Goal: Find specific page/section: Find specific page/section

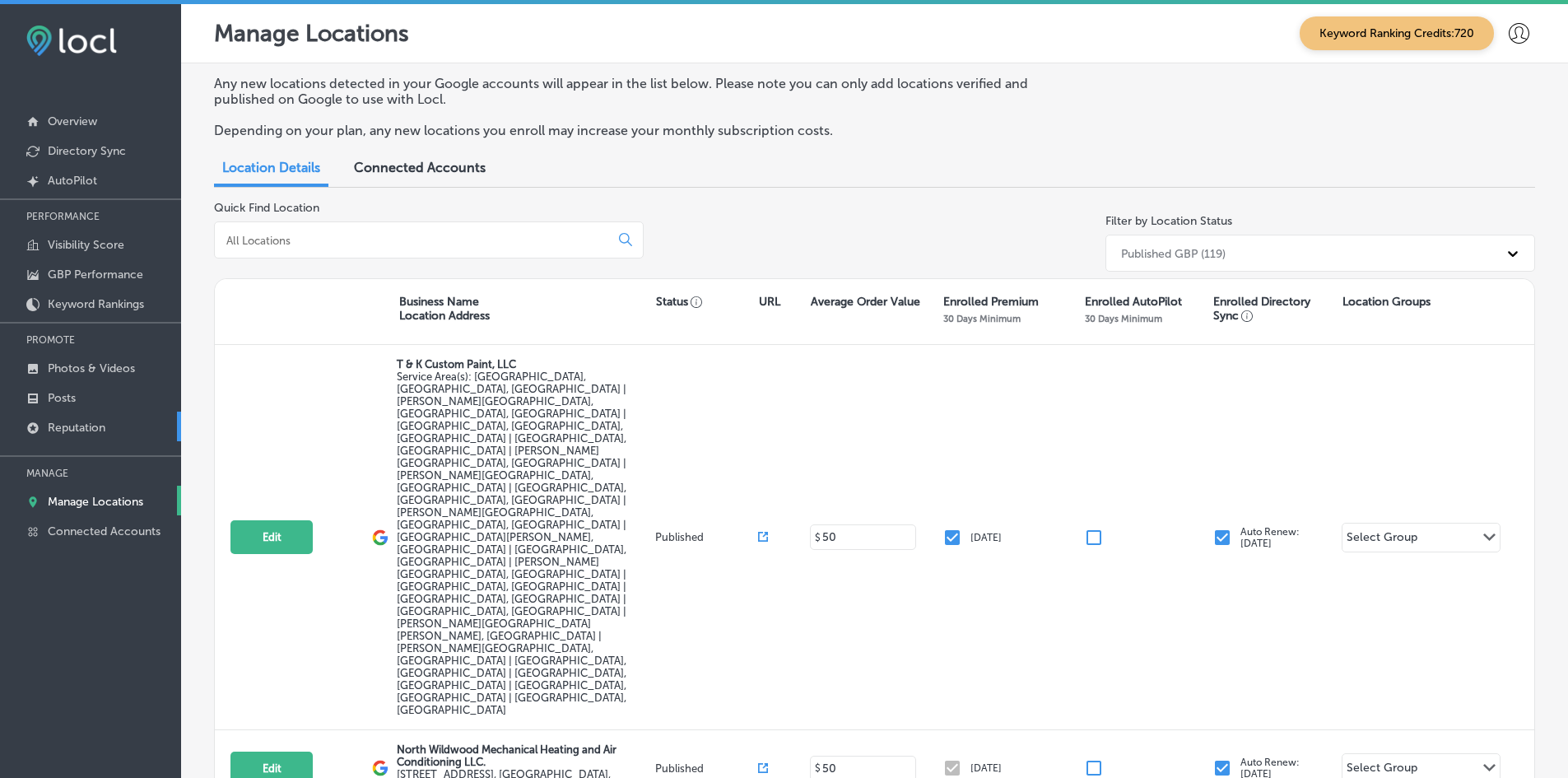
click at [78, 438] on link "Reputation" at bounding box center [90, 426] width 181 height 29
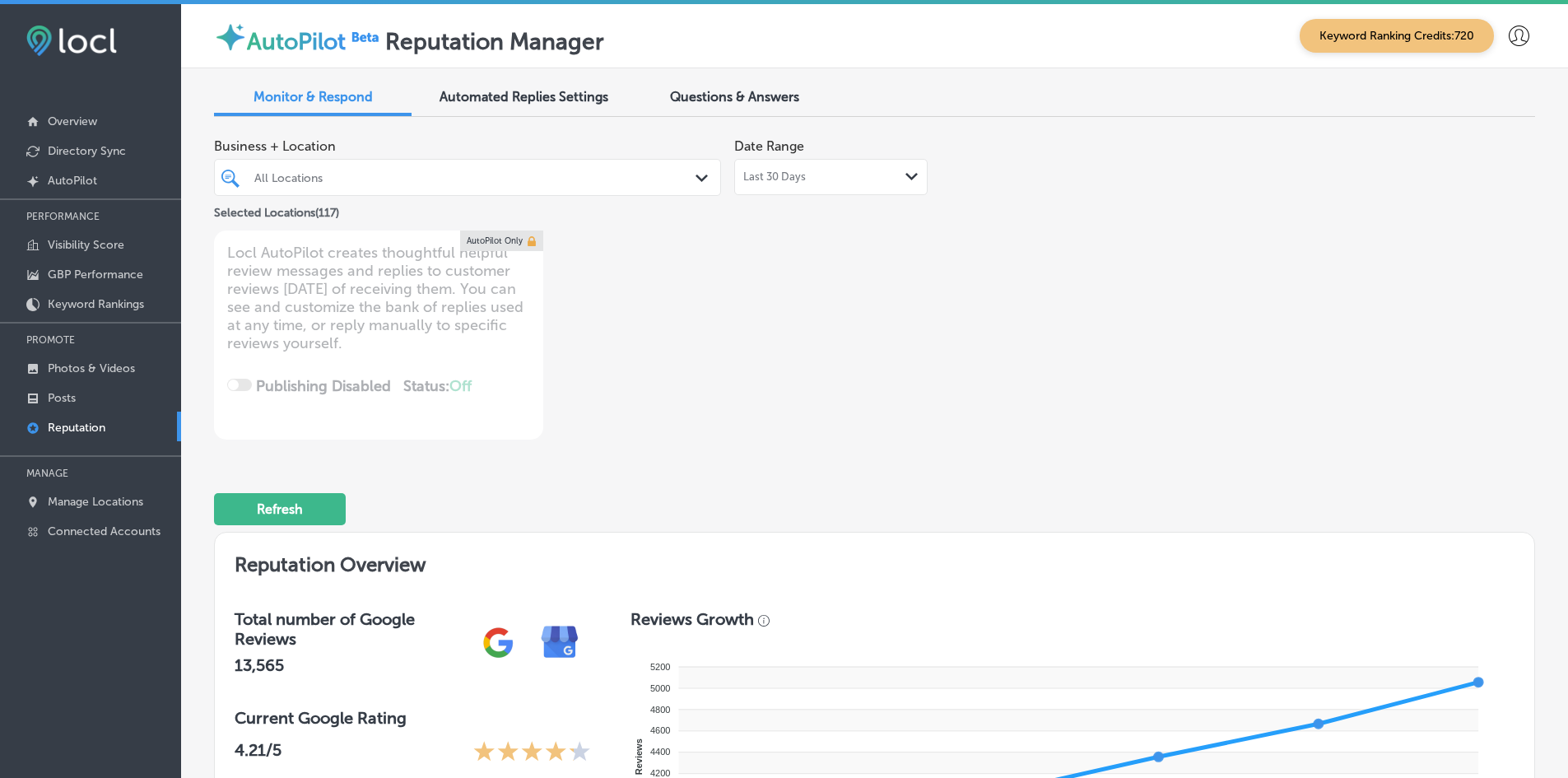
click at [436, 164] on div "All Locations Path Created with Sketch." at bounding box center [468, 177] width 508 height 37
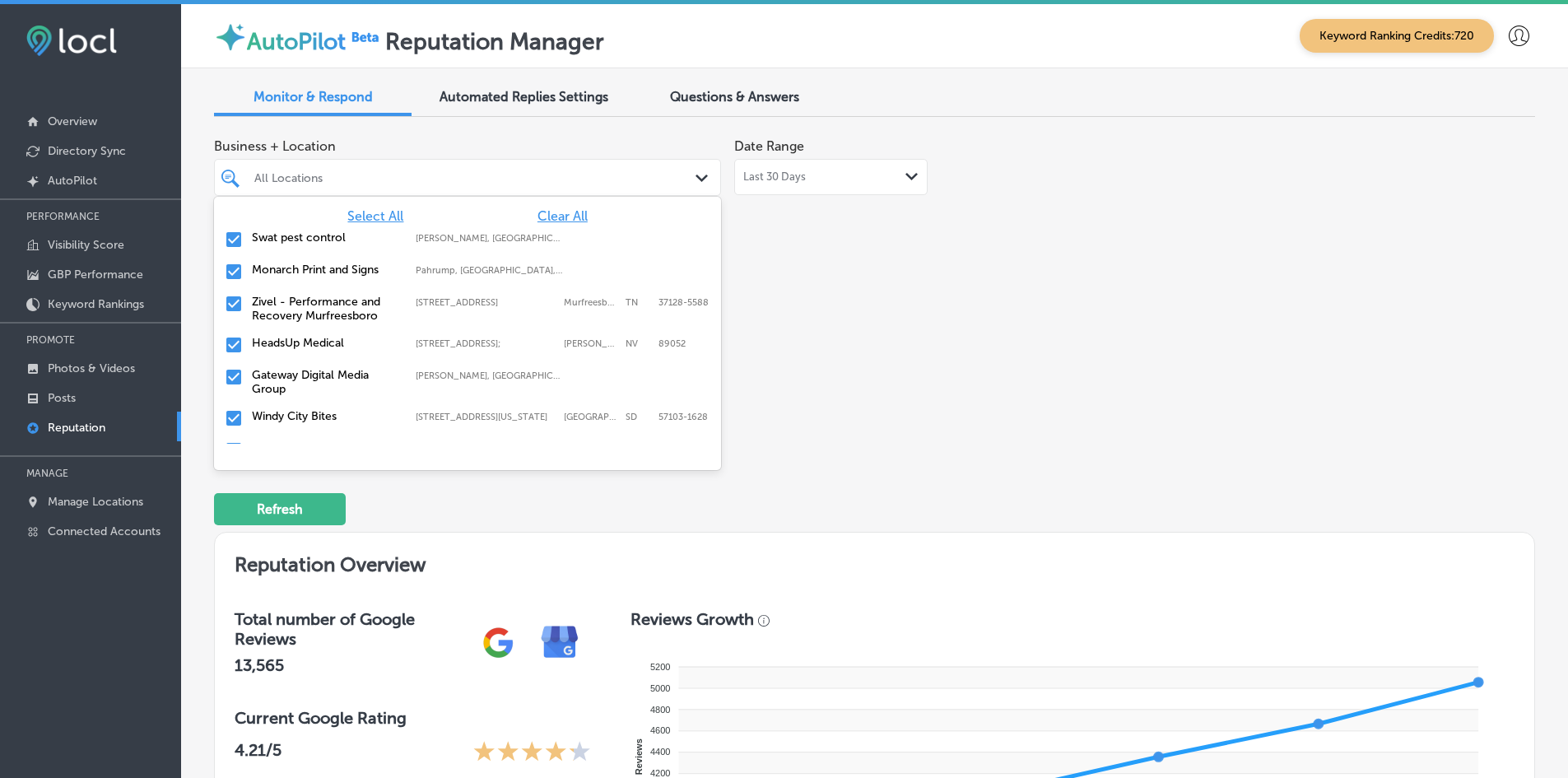
click at [547, 216] on span "Clear All" at bounding box center [562, 216] width 50 height 16
type textarea "x"
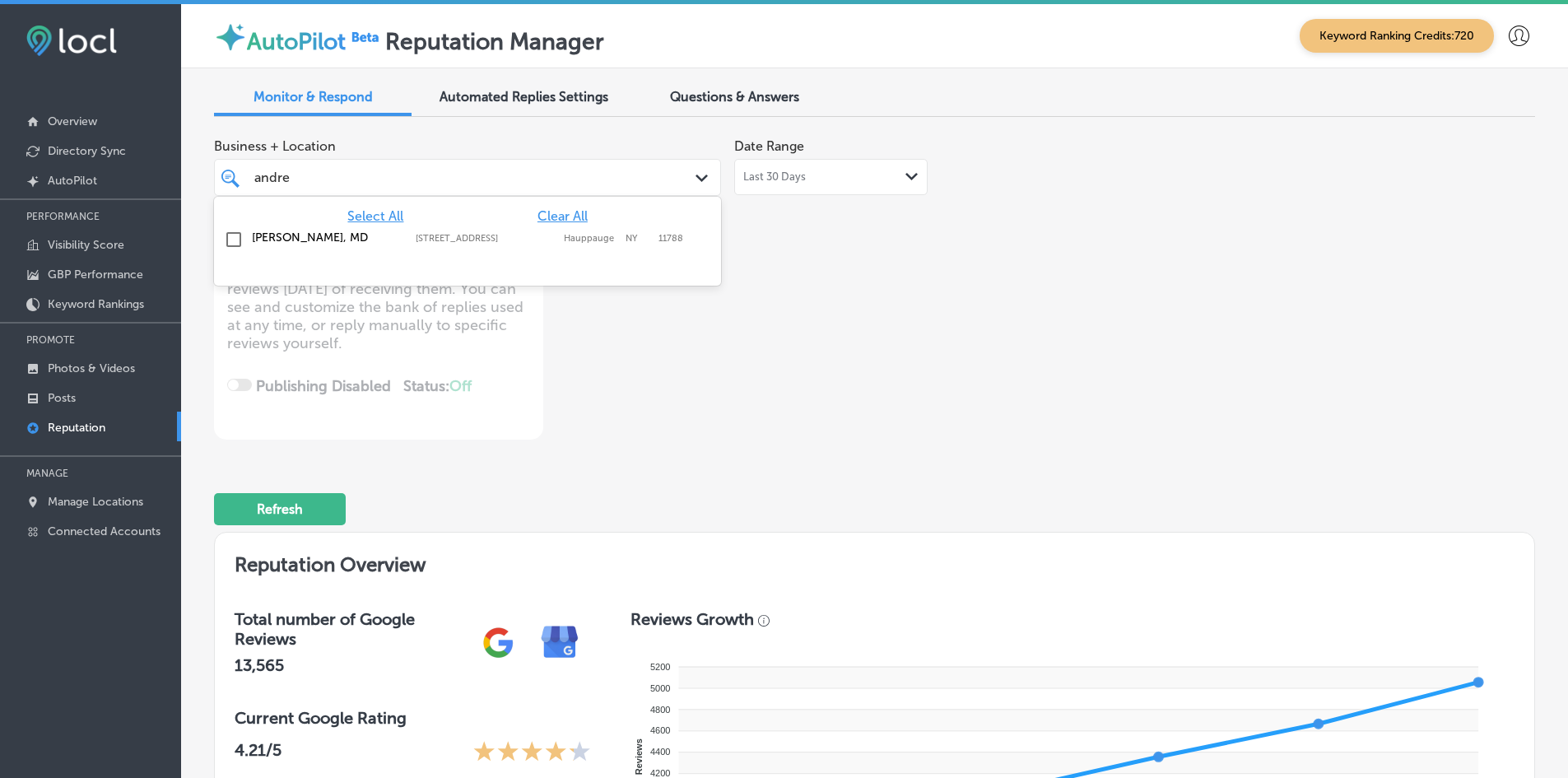
type input "[PERSON_NAME]"
click at [549, 230] on div "[PERSON_NAME], MD 517 NY-[STREET_ADDRESS][GEOGRAPHIC_DATA][STREET_ADDRESS]" at bounding box center [468, 239] width 494 height 26
type textarea "x"
type input "esmera"
click at [549, 227] on div "[PERSON_NAME] RDHAP [STREET_ADDRESS][GEOGRAPHIC_DATA][PERSON_NAME][PERSON_NAME]…" at bounding box center [468, 242] width 494 height 30
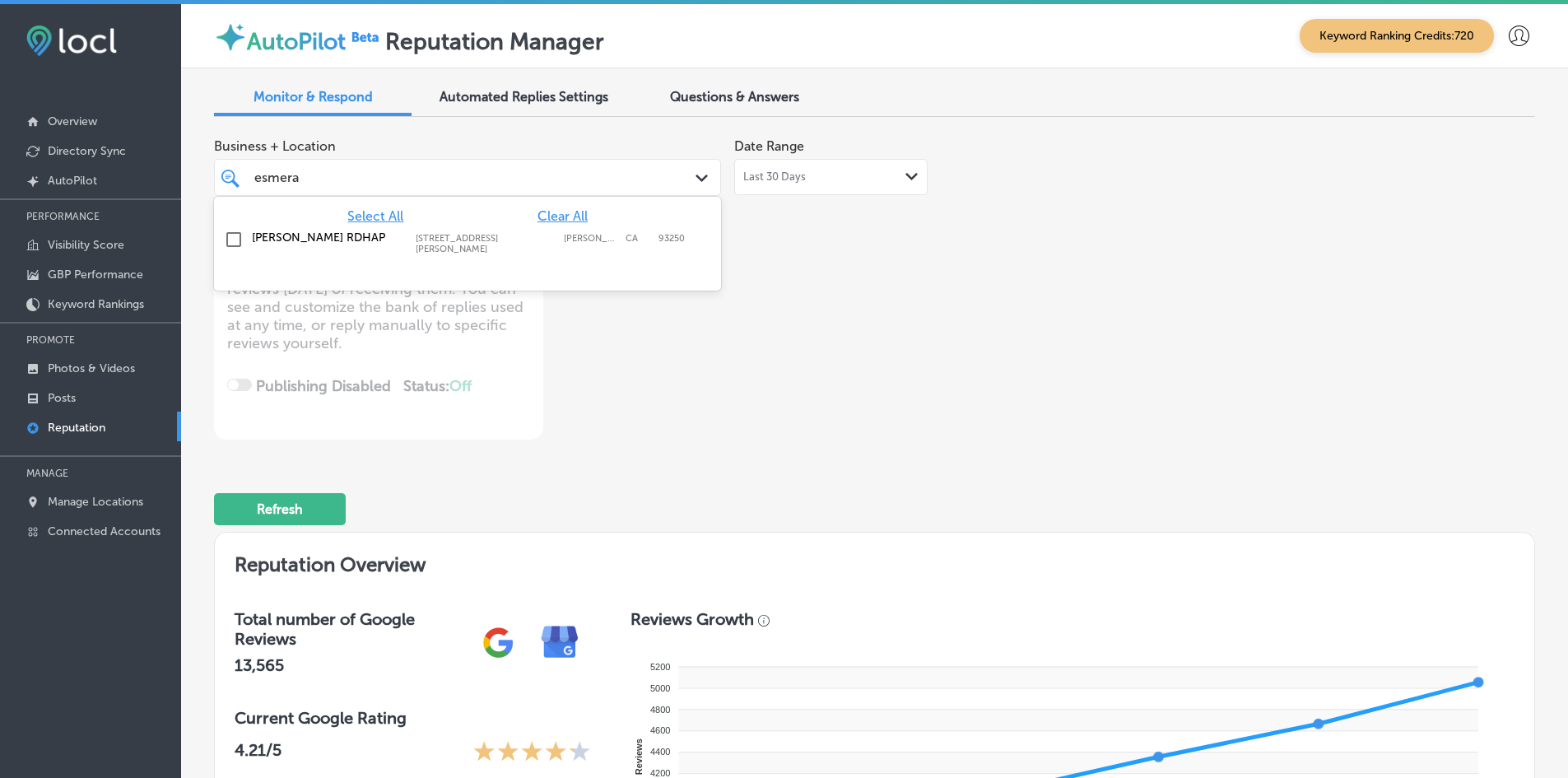
type textarea "x"
type input "fox"
click at [549, 227] on div "Fox Digital Solutions De Pere, [GEOGRAPHIC_DATA], [GEOGRAPHIC_DATA] | Menasha, …" at bounding box center [468, 239] width 494 height 26
type textarea "x"
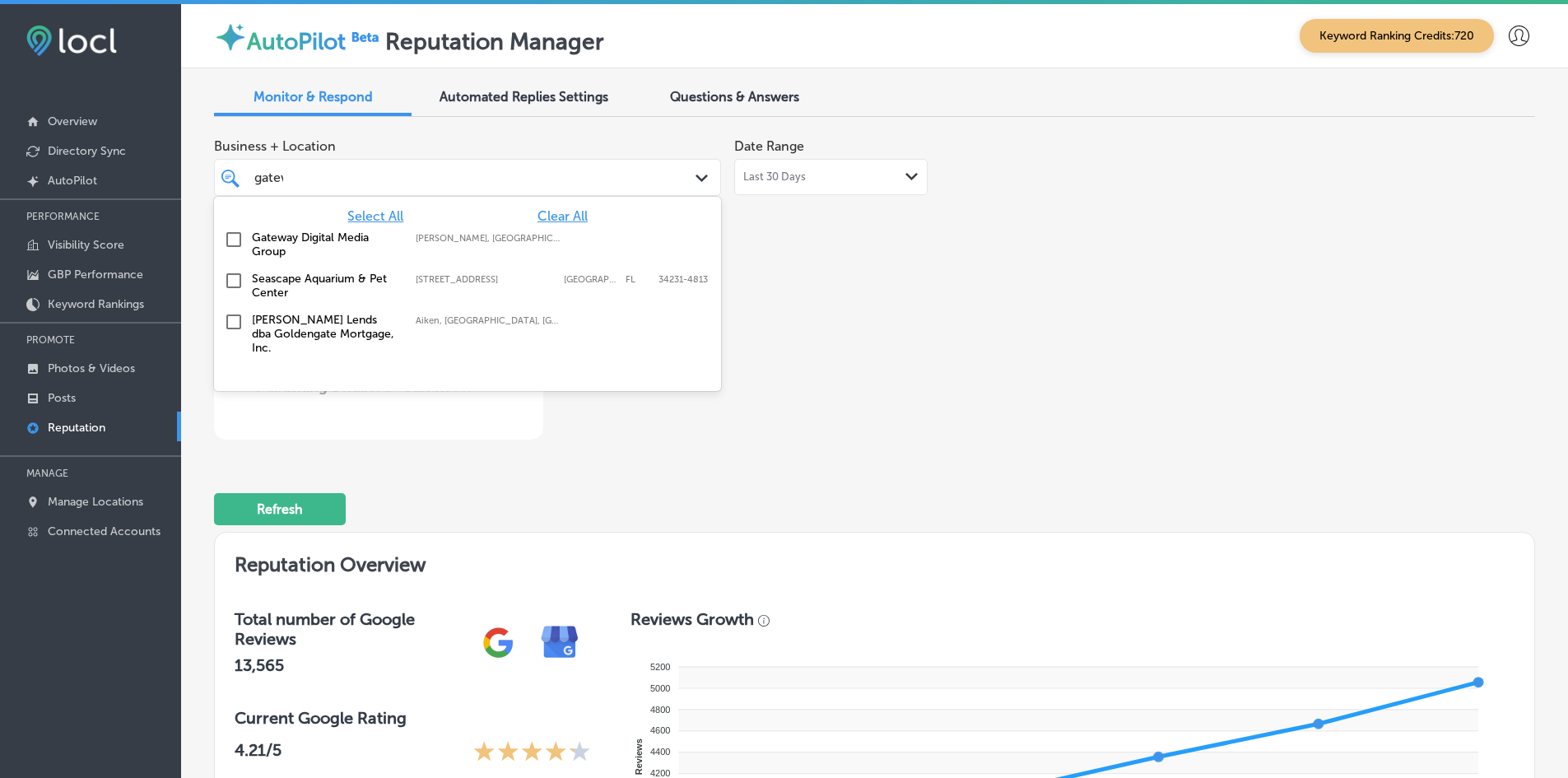
type input "gatewa"
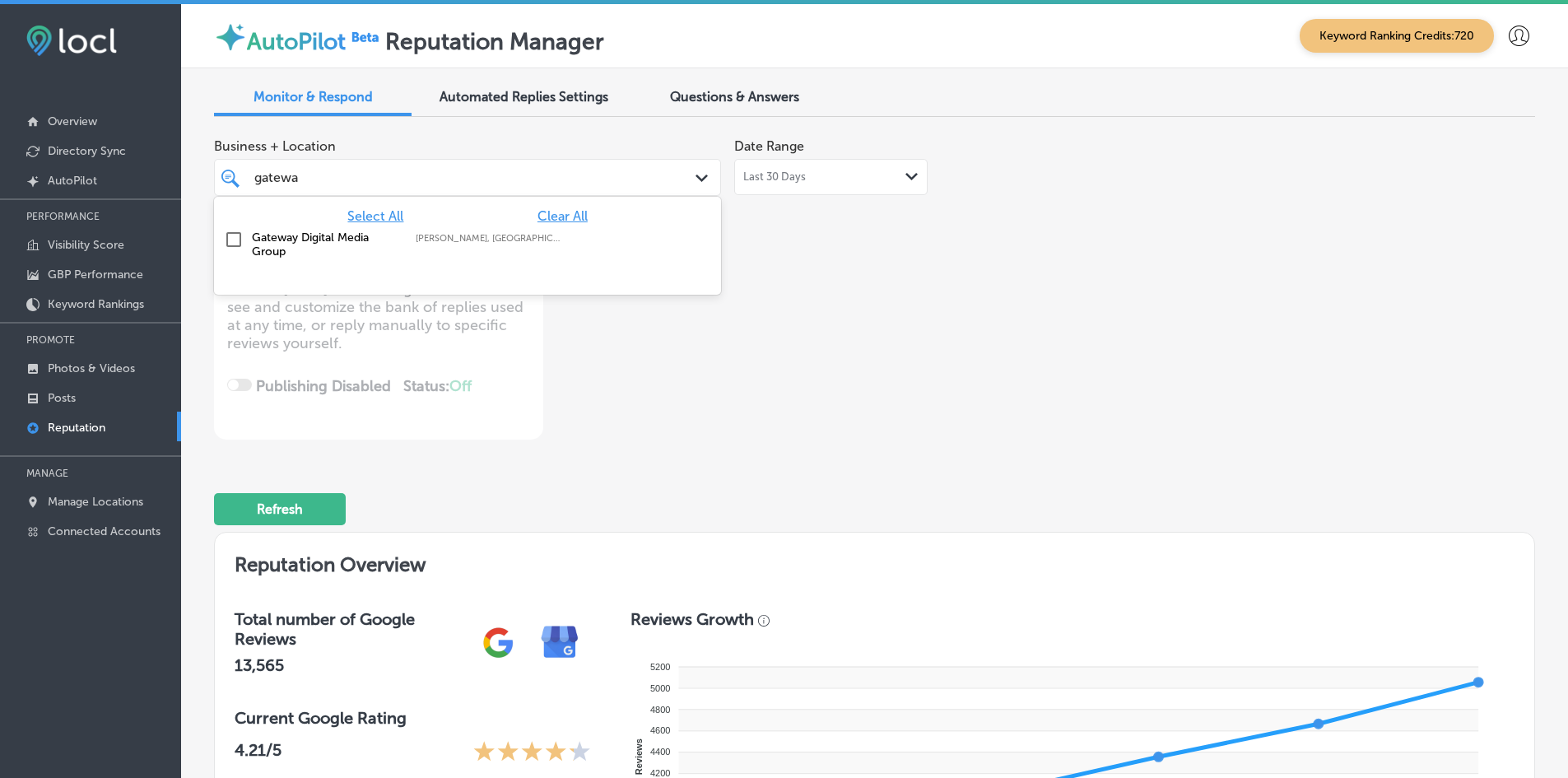
click at [544, 232] on div "Gateway Digital Media Group [GEOGRAPHIC_DATA], [GEOGRAPHIC_DATA], [GEOGRAPHIC_D…" at bounding box center [436, 244] width 368 height 28
type textarea "x"
type input "[GEOGRAPHIC_DATA]"
click at [547, 227] on div "North American Outfitters 13104 US-[GEOGRAPHIC_DATA] 13104 US-[GEOGRAPHIC_DATA]" at bounding box center [468, 239] width 494 height 26
type textarea "x"
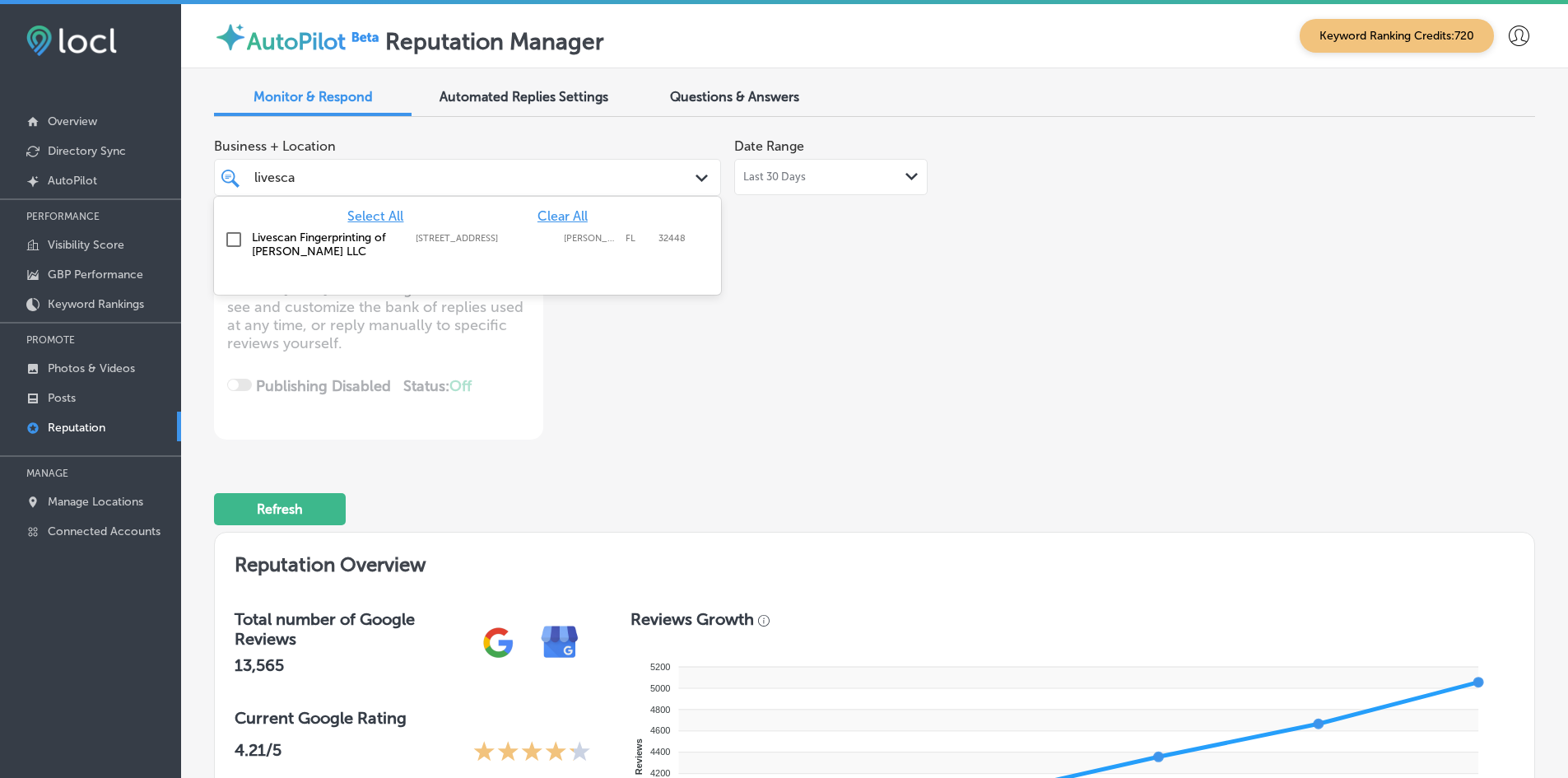
type input "livescan"
click at [504, 249] on div "Livescan Fingerprinting of [PERSON_NAME] LLC [STREET_ADDRESS][GEOGRAPHIC_DATA][…" at bounding box center [436, 244] width 368 height 28
type textarea "x"
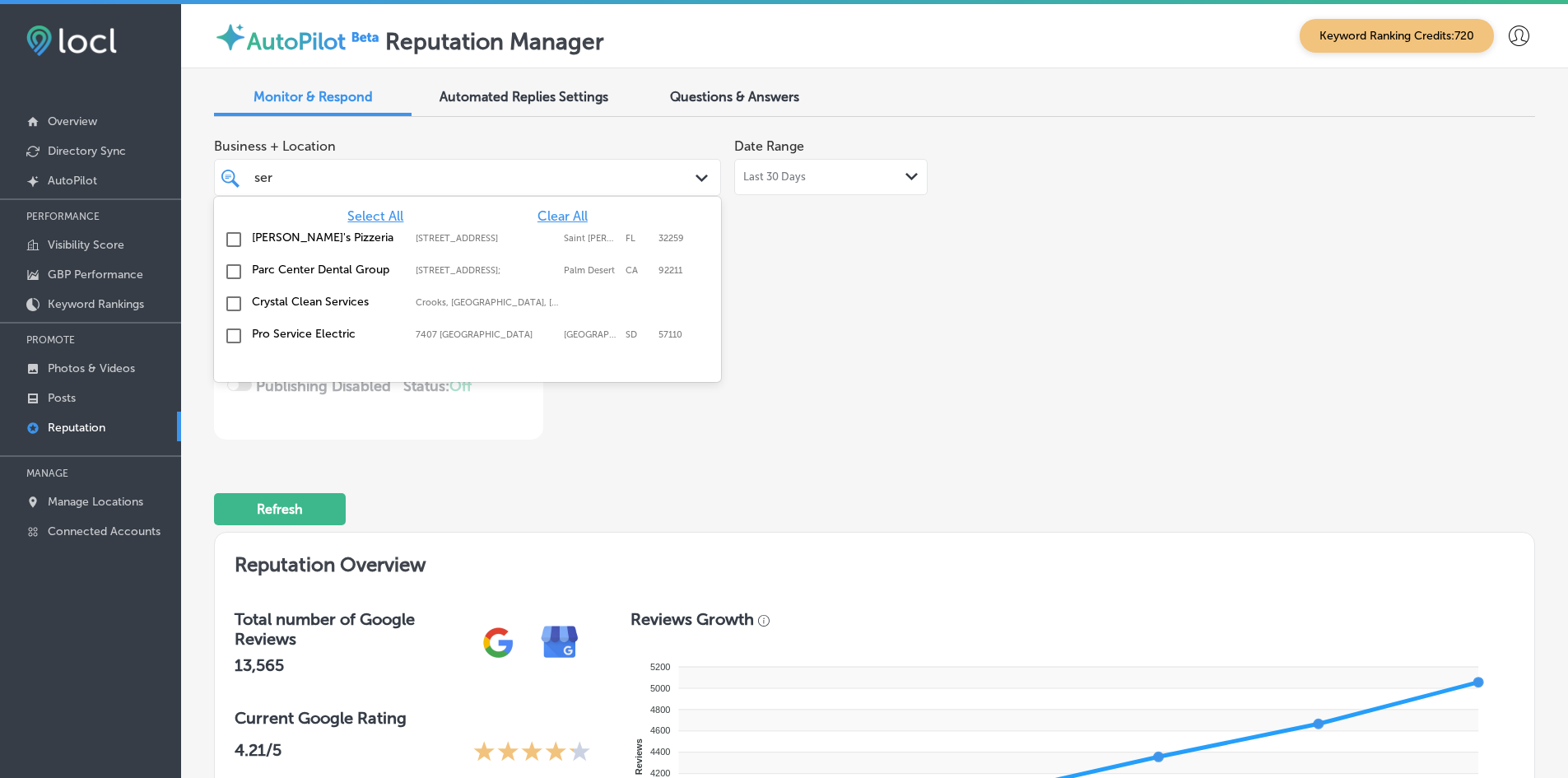
type input "sera"
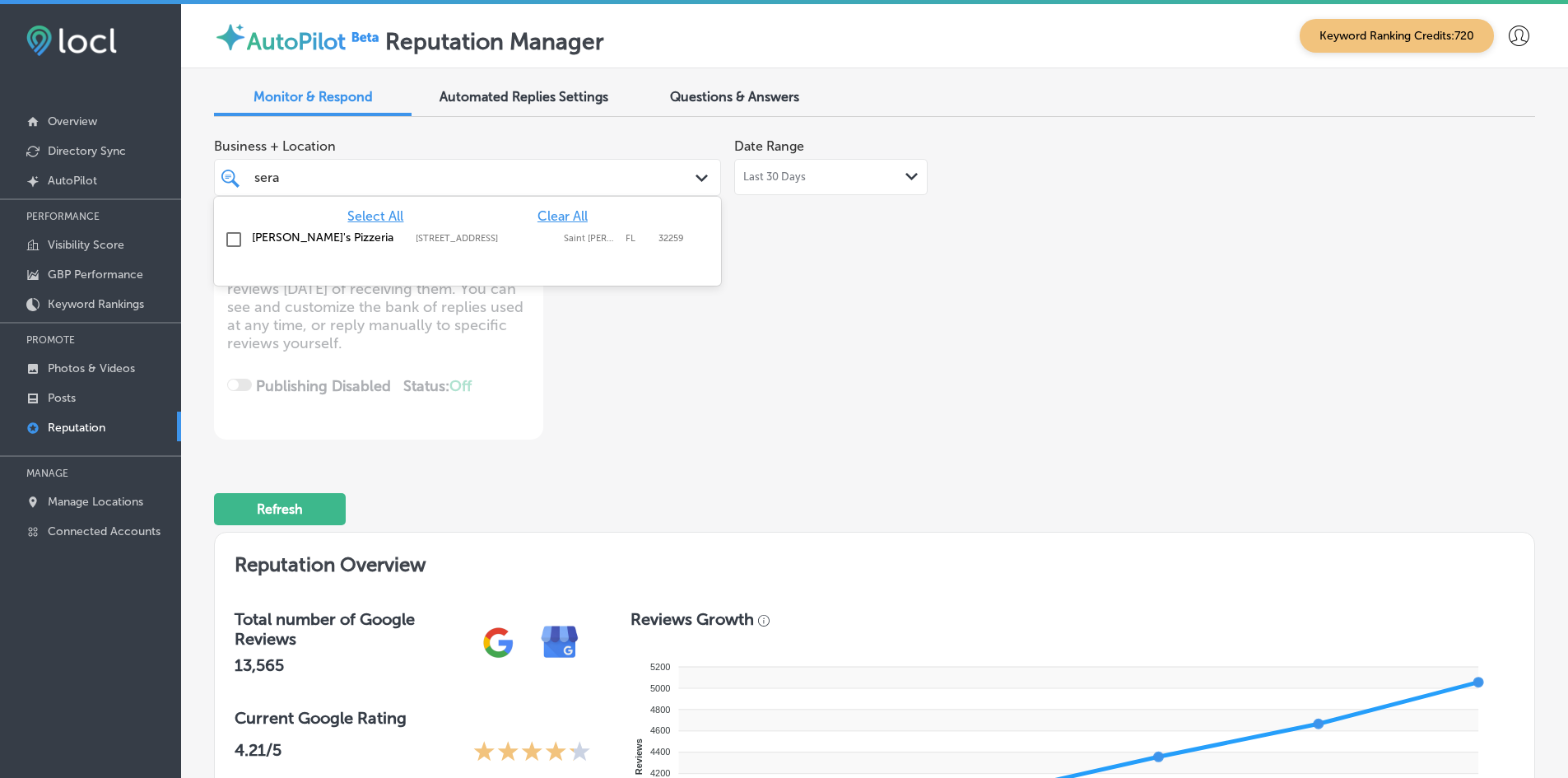
click at [540, 235] on label "[STREET_ADDRESS]" at bounding box center [486, 238] width 140 height 10
type textarea "x"
type input "sera"
click at [861, 311] on div "Business + Location option [STREET_ADDRESS]. option [STREET_ADDRESS]. 2 results…" at bounding box center [610, 284] width 793 height 309
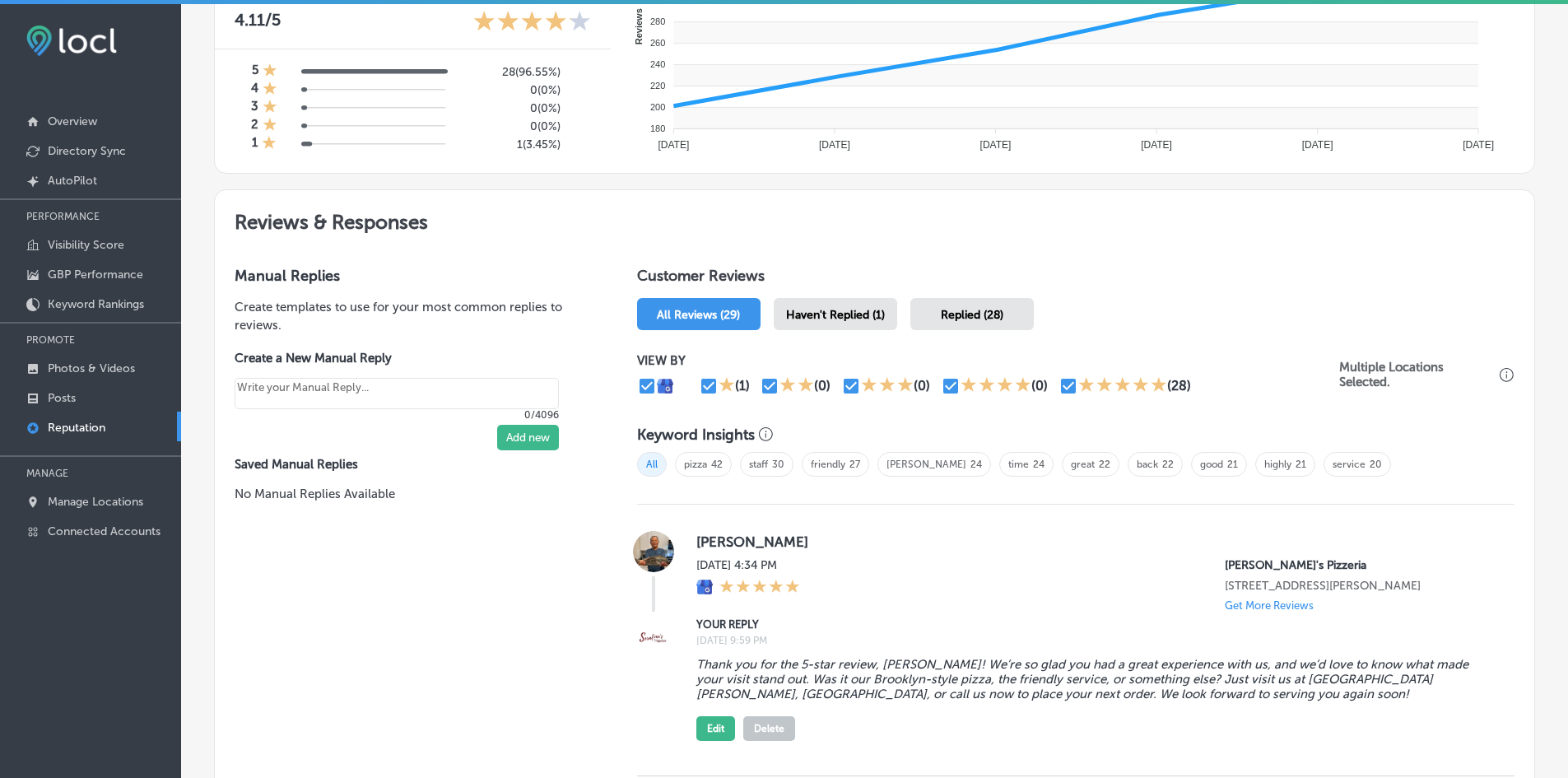
scroll to position [740, 0]
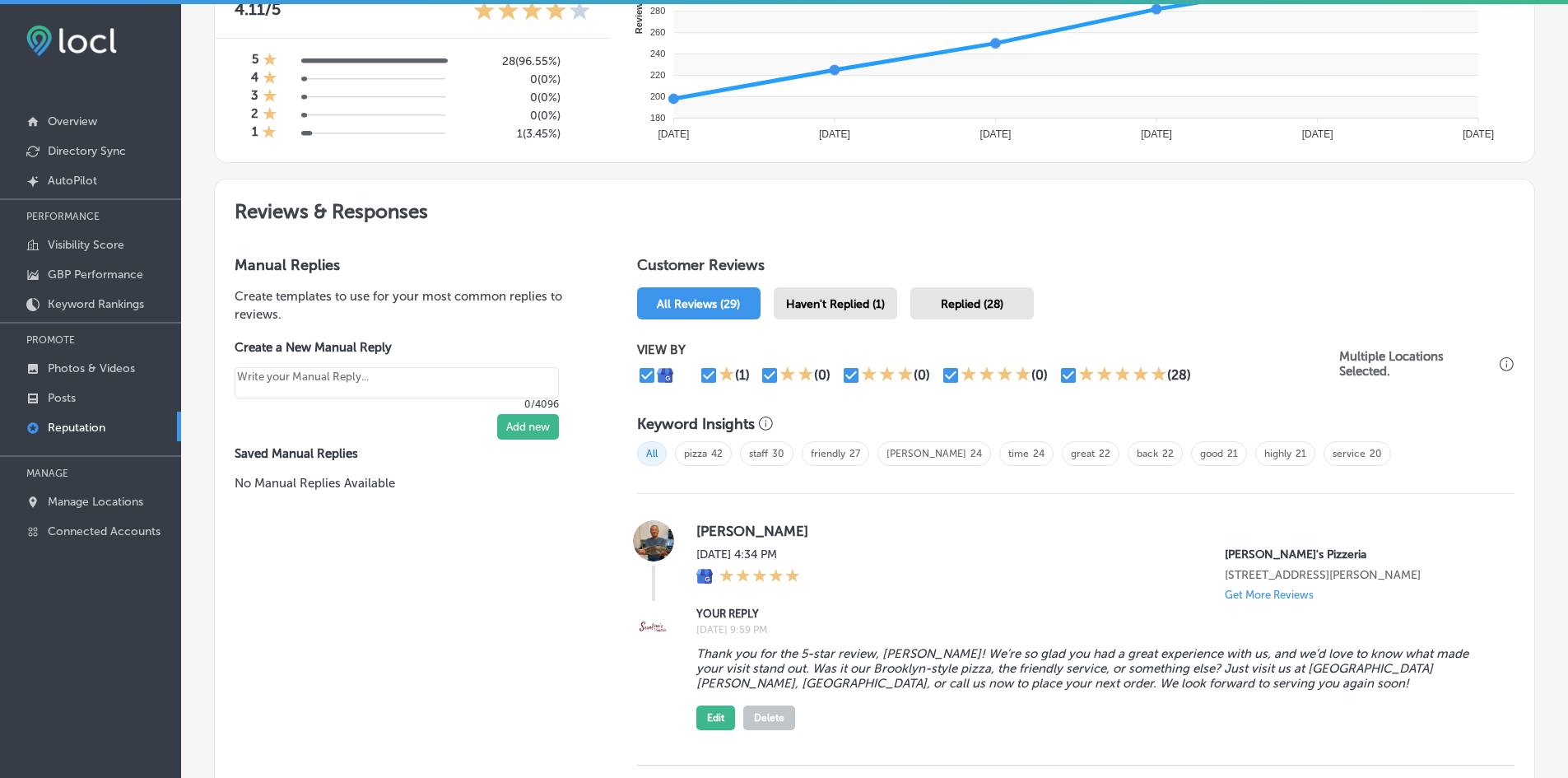
click at [841, 310] on span "Haven't Replied (1)" at bounding box center [835, 304] width 98 height 14
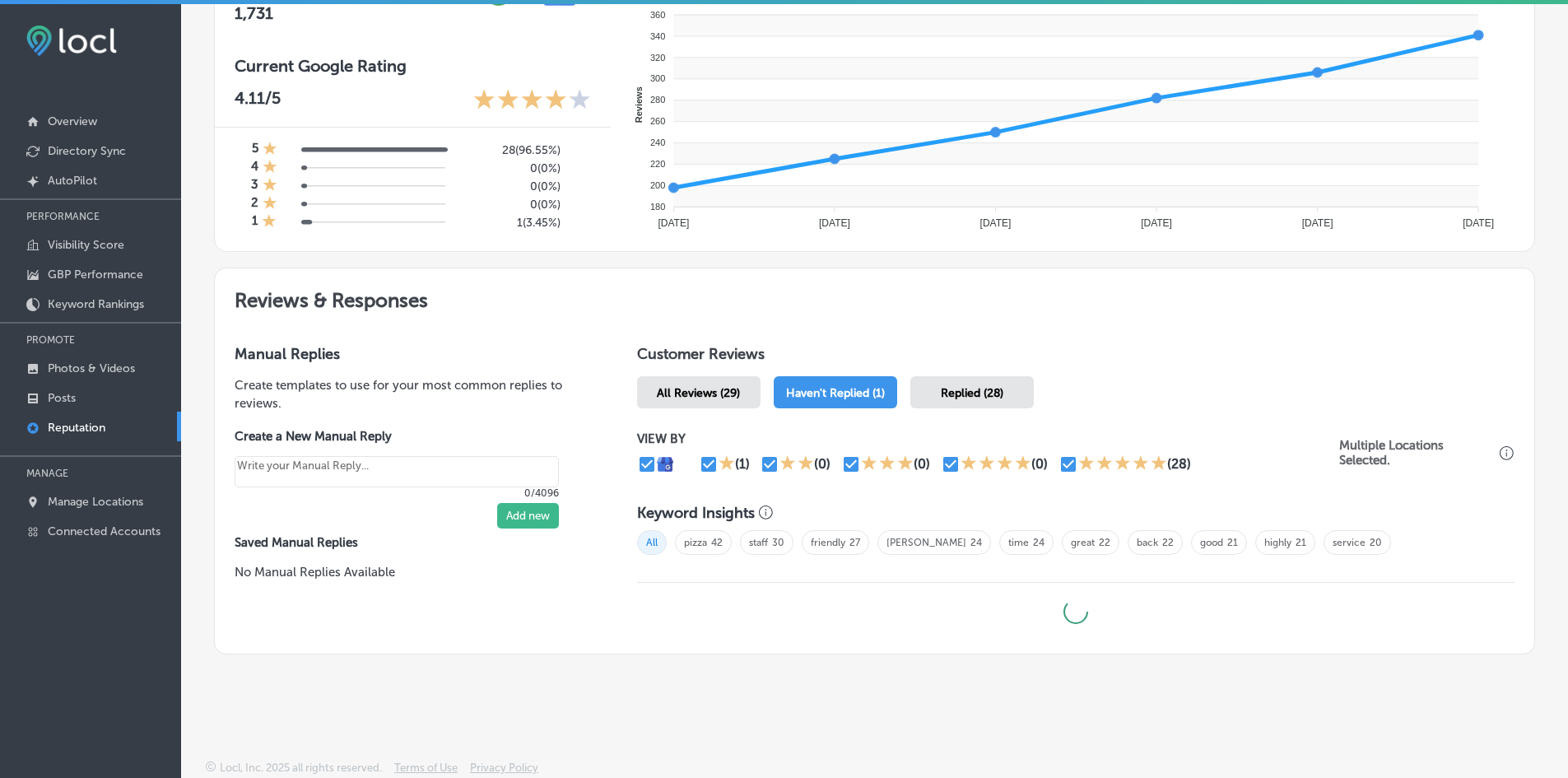
type textarea "x"
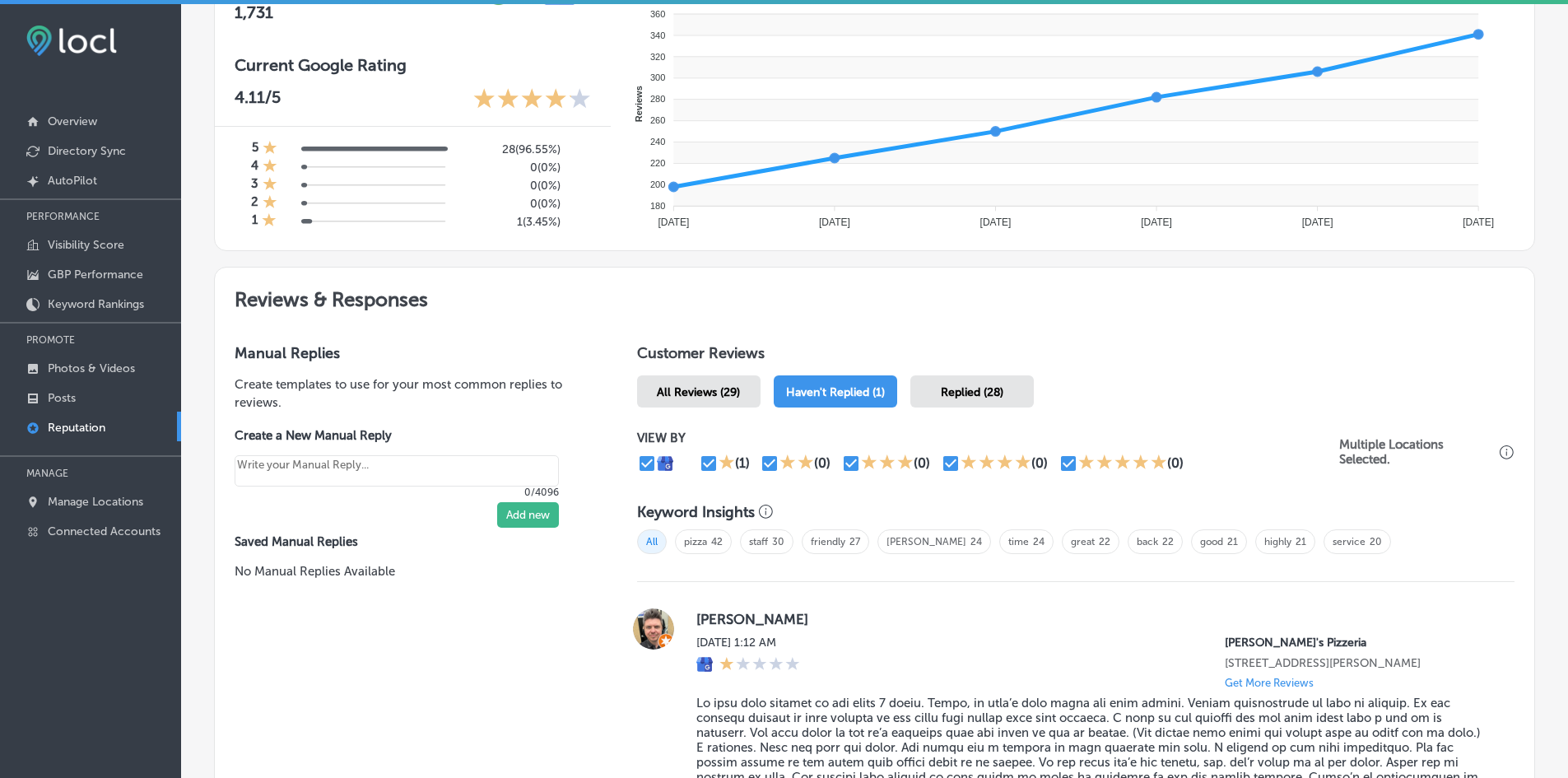
scroll to position [641, 0]
